Goal: Task Accomplishment & Management: Manage account settings

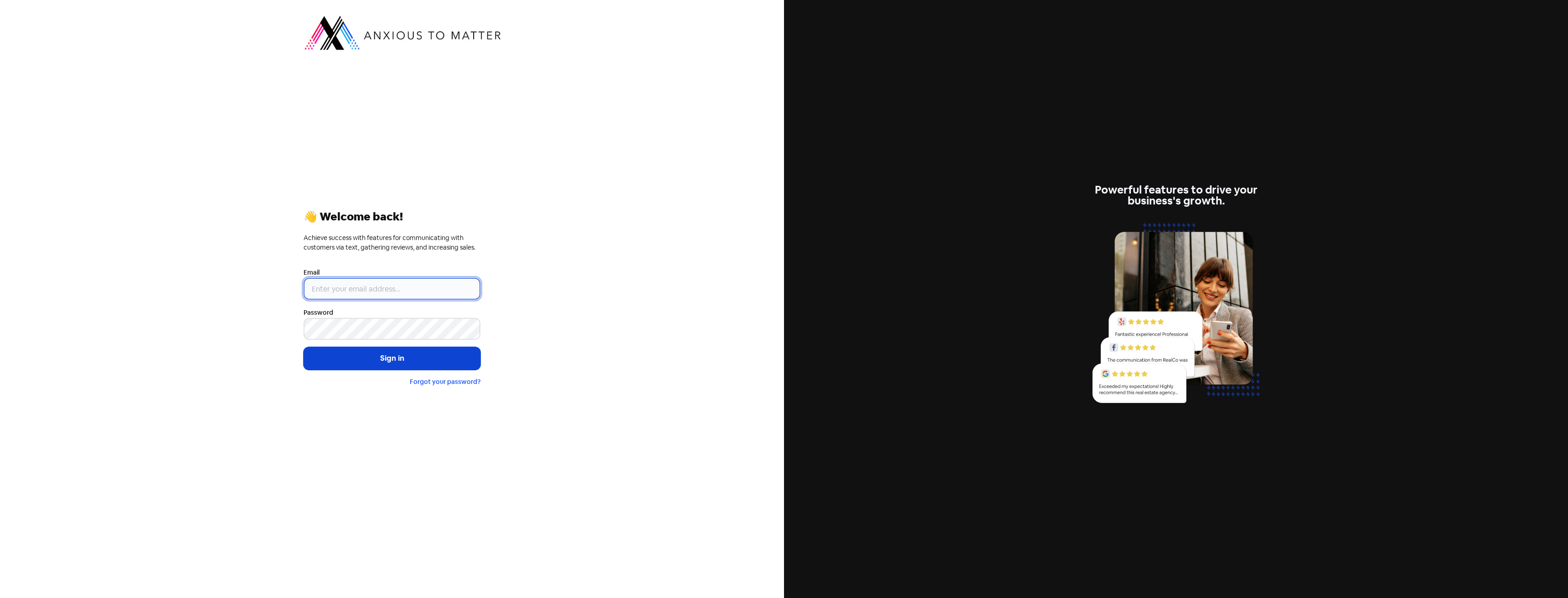
type input "[EMAIL_ADDRESS][DOMAIN_NAME]"
click at [352, 360] on button "Sign in" at bounding box center [392, 358] width 177 height 23
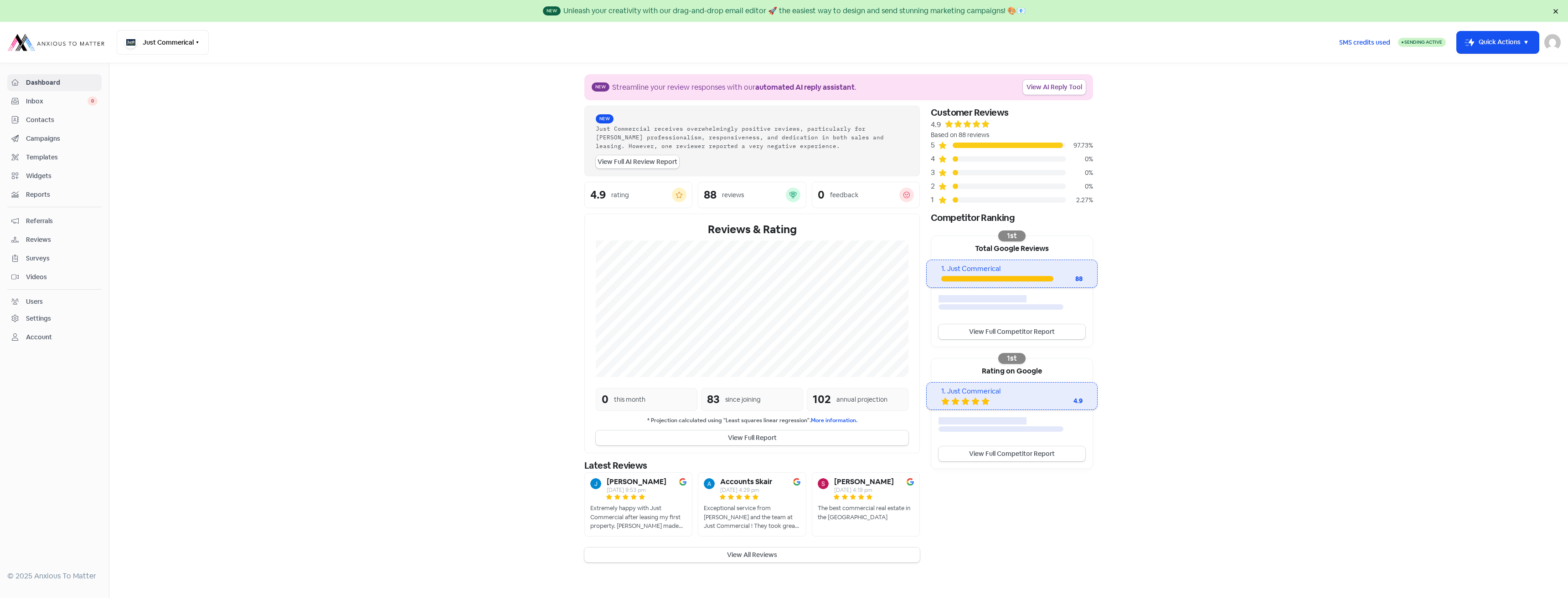
click at [46, 121] on span "Contacts" at bounding box center [61, 119] width 71 height 9
